Goal: Task Accomplishment & Management: Manage account settings

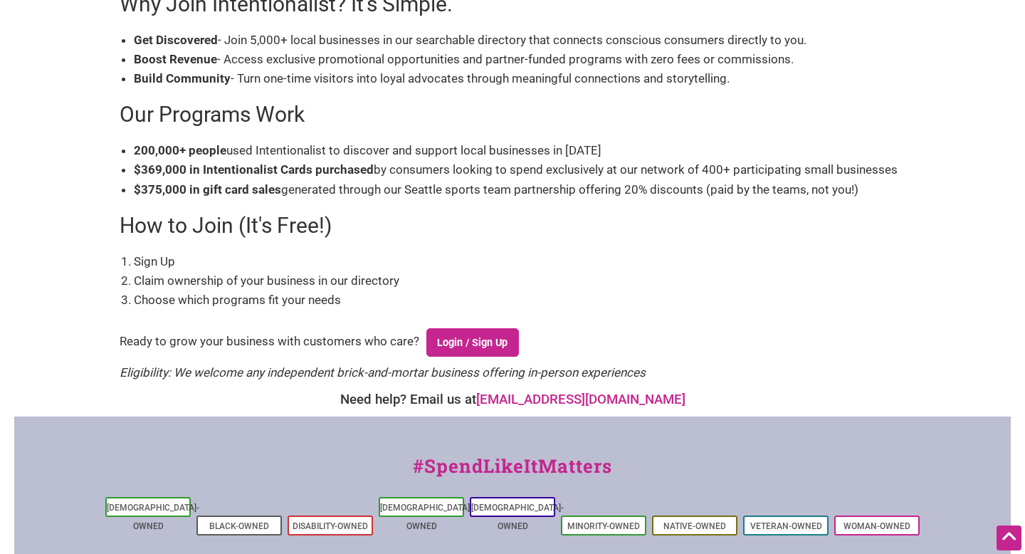
scroll to position [297, 0]
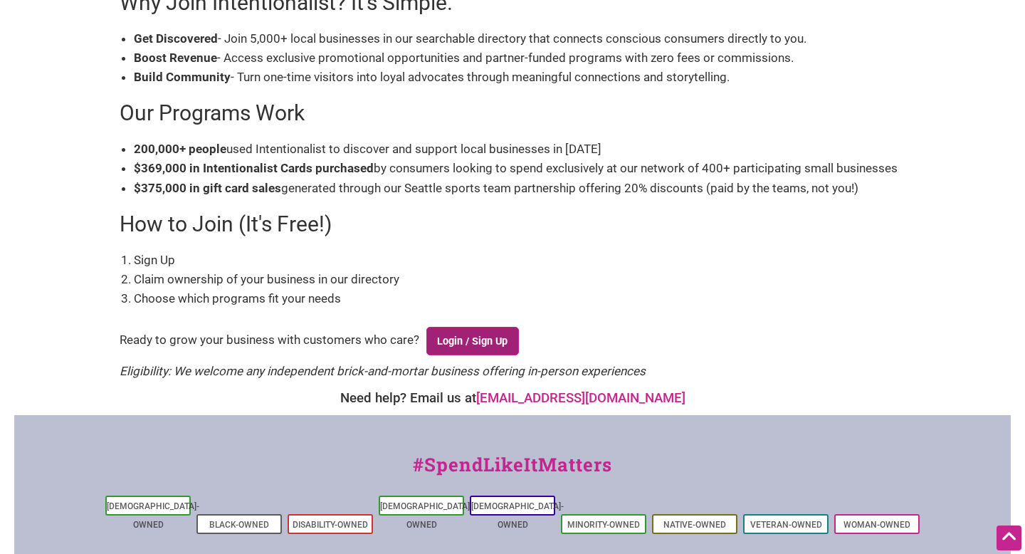
click at [474, 341] on link "Login / Sign Up" at bounding box center [472, 341] width 93 height 28
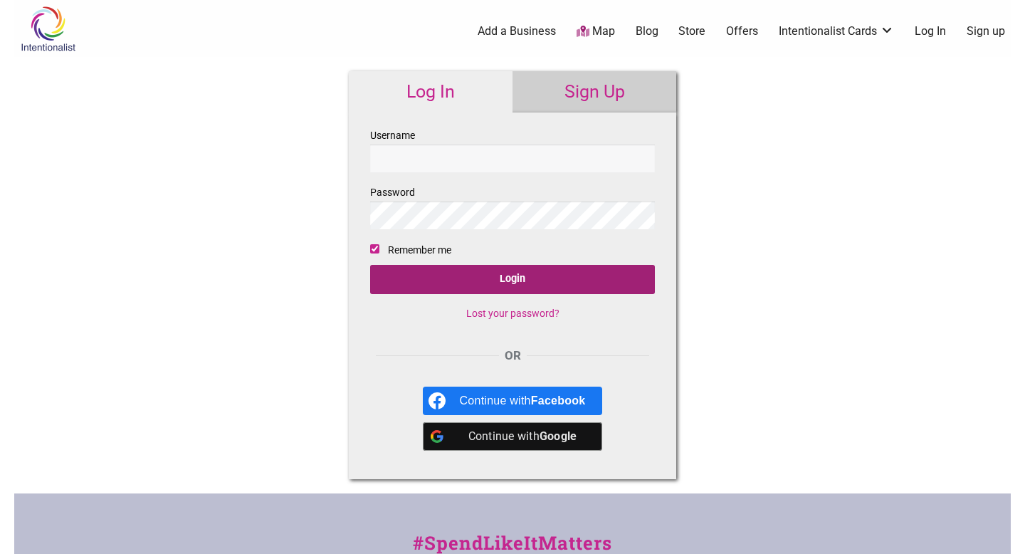
type input "lupemflores@gmail.com"
click at [458, 283] on input "Login" at bounding box center [512, 279] width 285 height 29
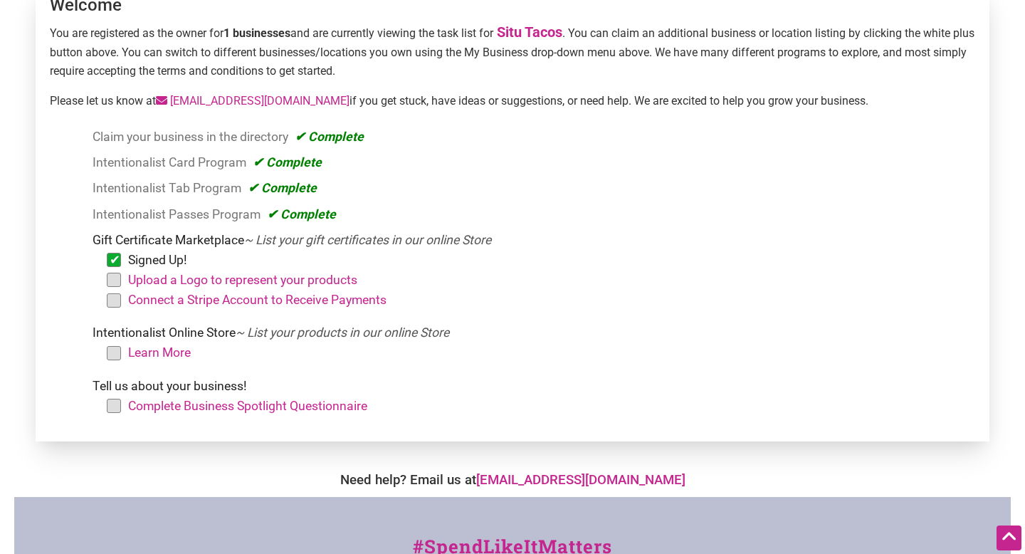
scroll to position [191, 0]
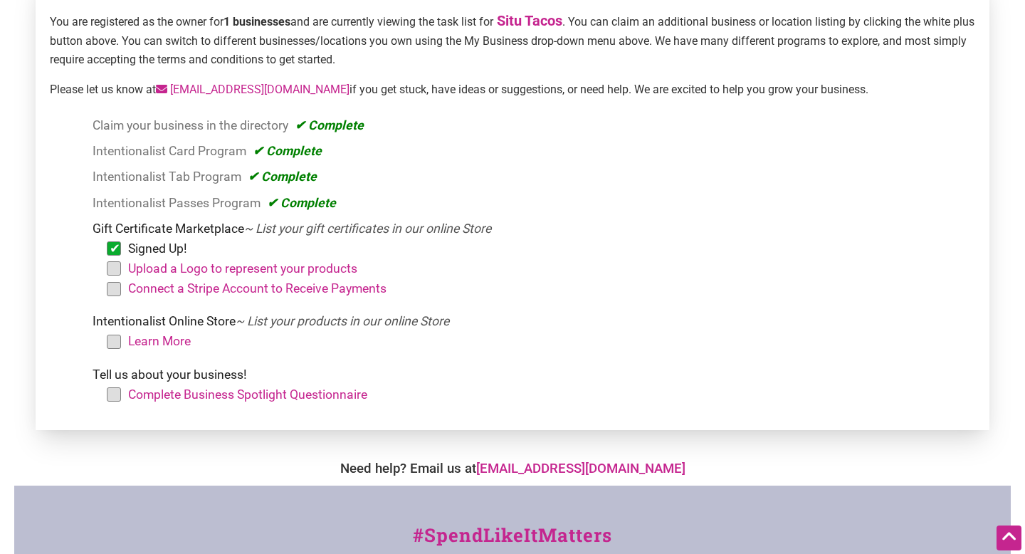
click at [117, 269] on li "Upload a Logo to represent your products" at bounding box center [541, 268] width 855 height 20
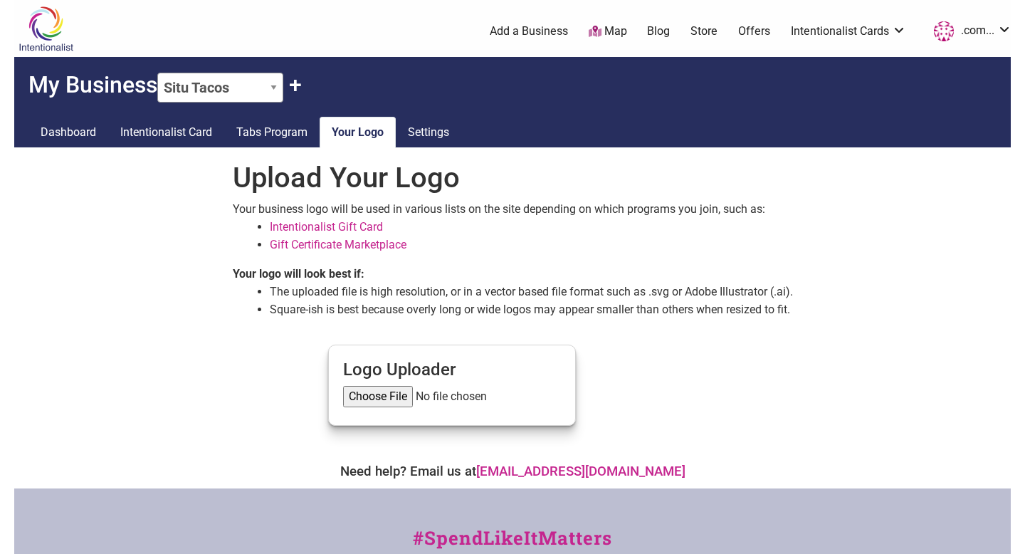
click at [358, 399] on input "file" at bounding box center [452, 396] width 218 height 21
type input "C:\fakepath\Situ Shirt_Front Final.jpg"
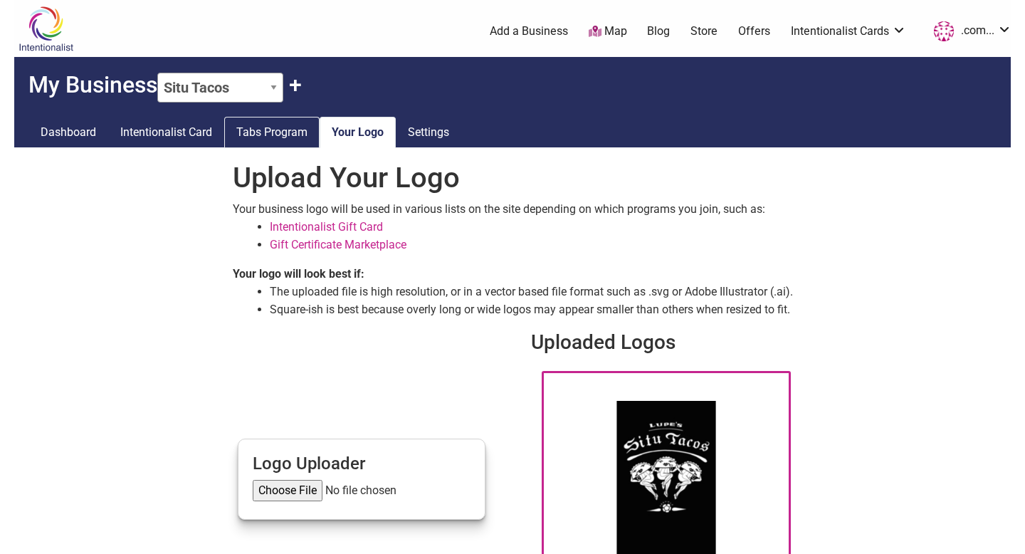
click at [286, 137] on link "Tabs Program" at bounding box center [271, 132] width 95 height 31
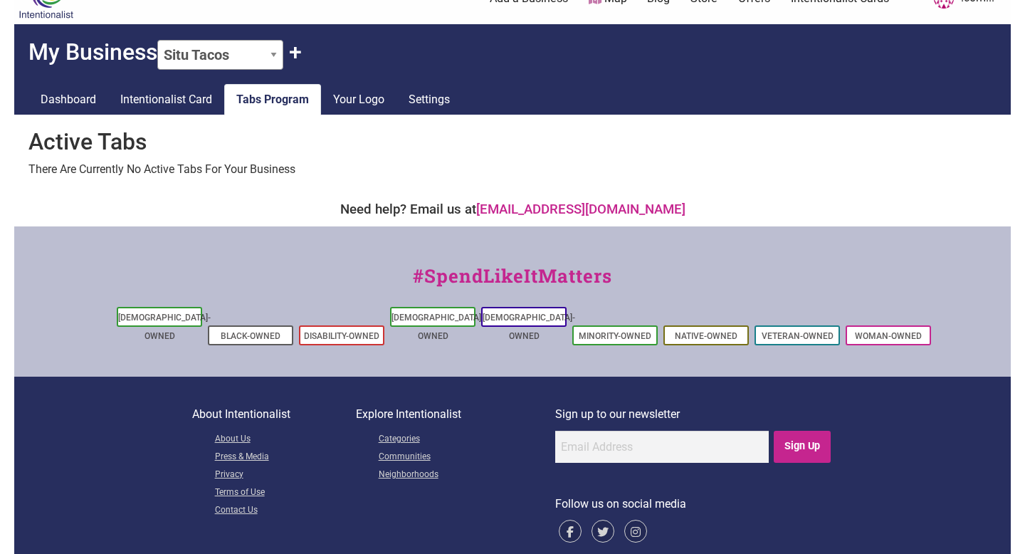
scroll to position [45, 0]
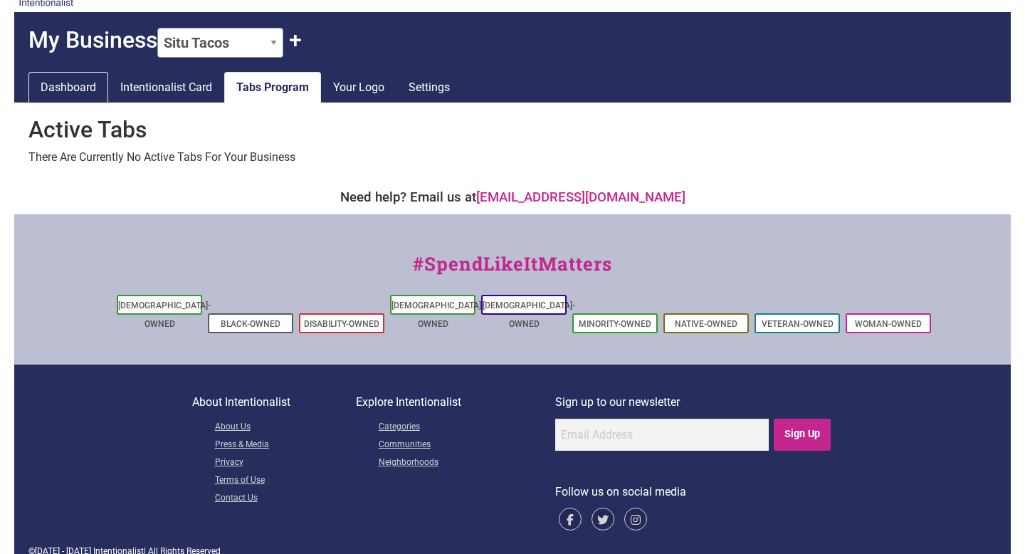
click at [85, 86] on link "Dashboard" at bounding box center [68, 87] width 80 height 31
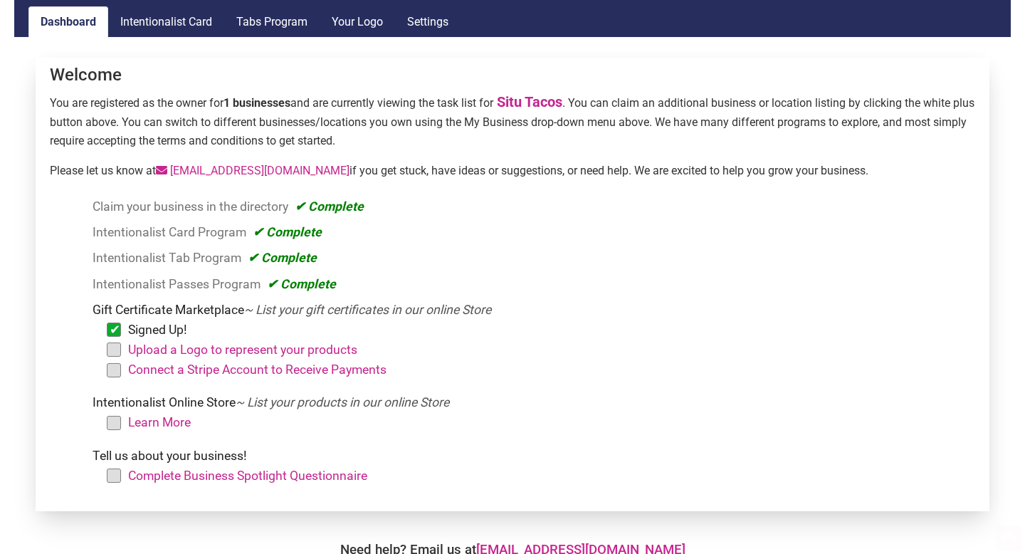
scroll to position [130, 0]
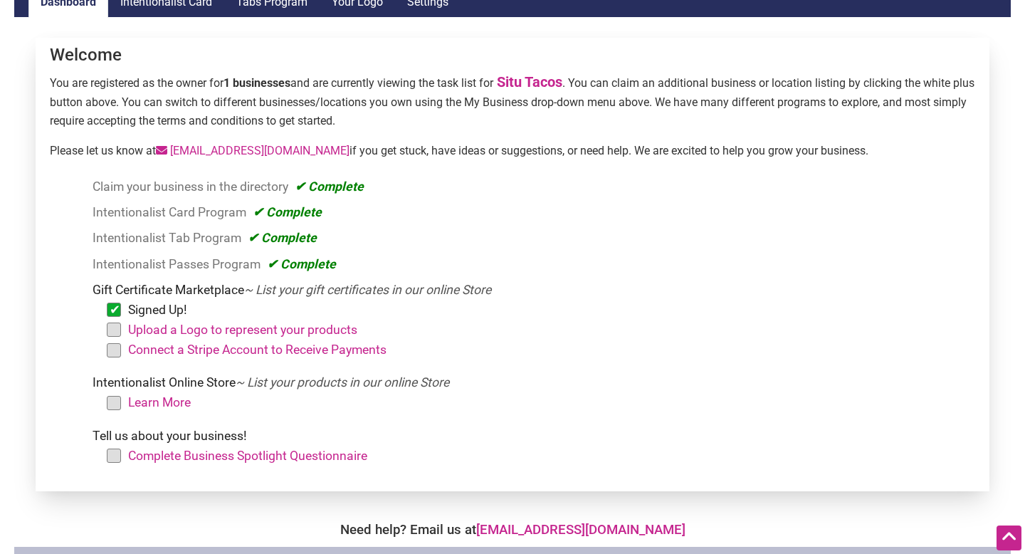
click at [119, 332] on li "Upload a Logo to represent your products" at bounding box center [541, 330] width 855 height 20
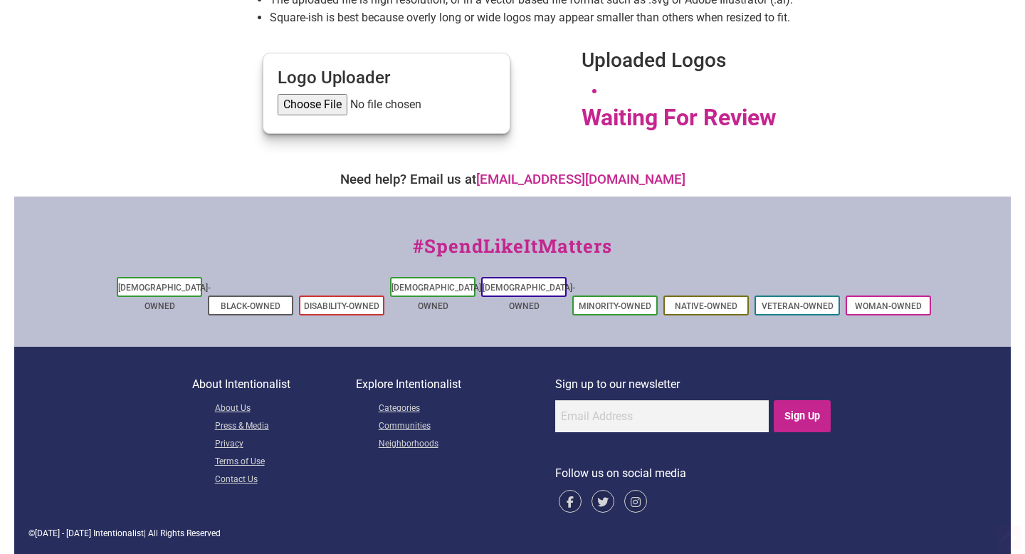
scroll to position [462, 0]
